Goal: Obtain resource: Obtain resource

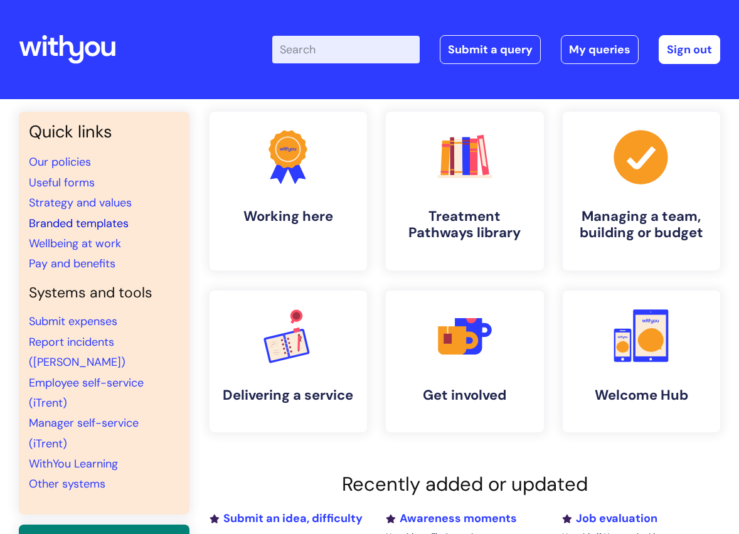
click at [83, 225] on link "Branded templates" at bounding box center [79, 223] width 100 height 15
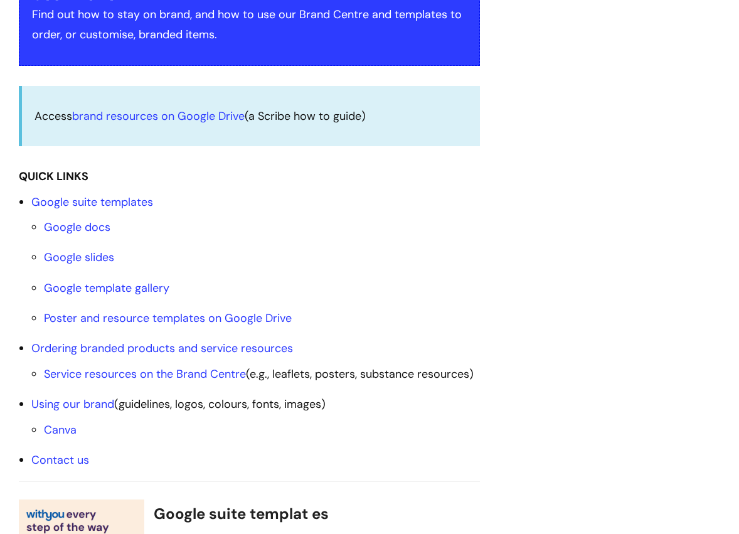
scroll to position [314, 0]
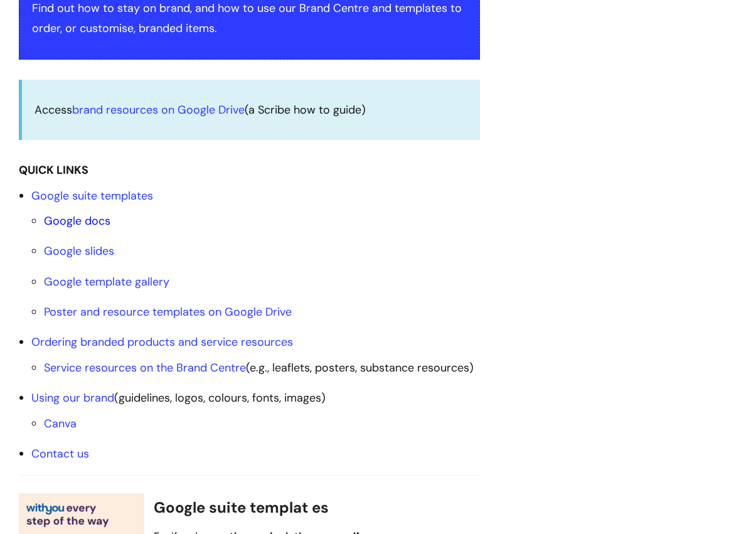
click at [84, 226] on link "Google docs" at bounding box center [77, 220] width 66 height 15
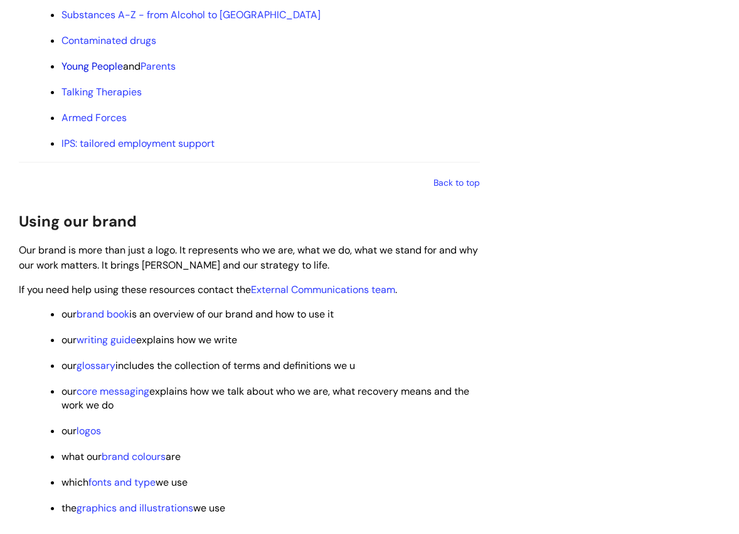
scroll to position [1681, 0]
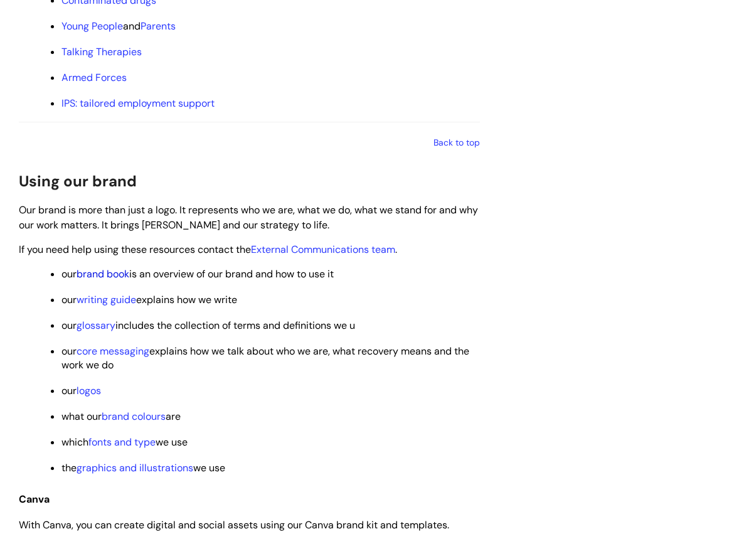
click at [108, 275] on link "brand book" at bounding box center [103, 273] width 53 height 13
